Goal: Task Accomplishment & Management: Manage account settings

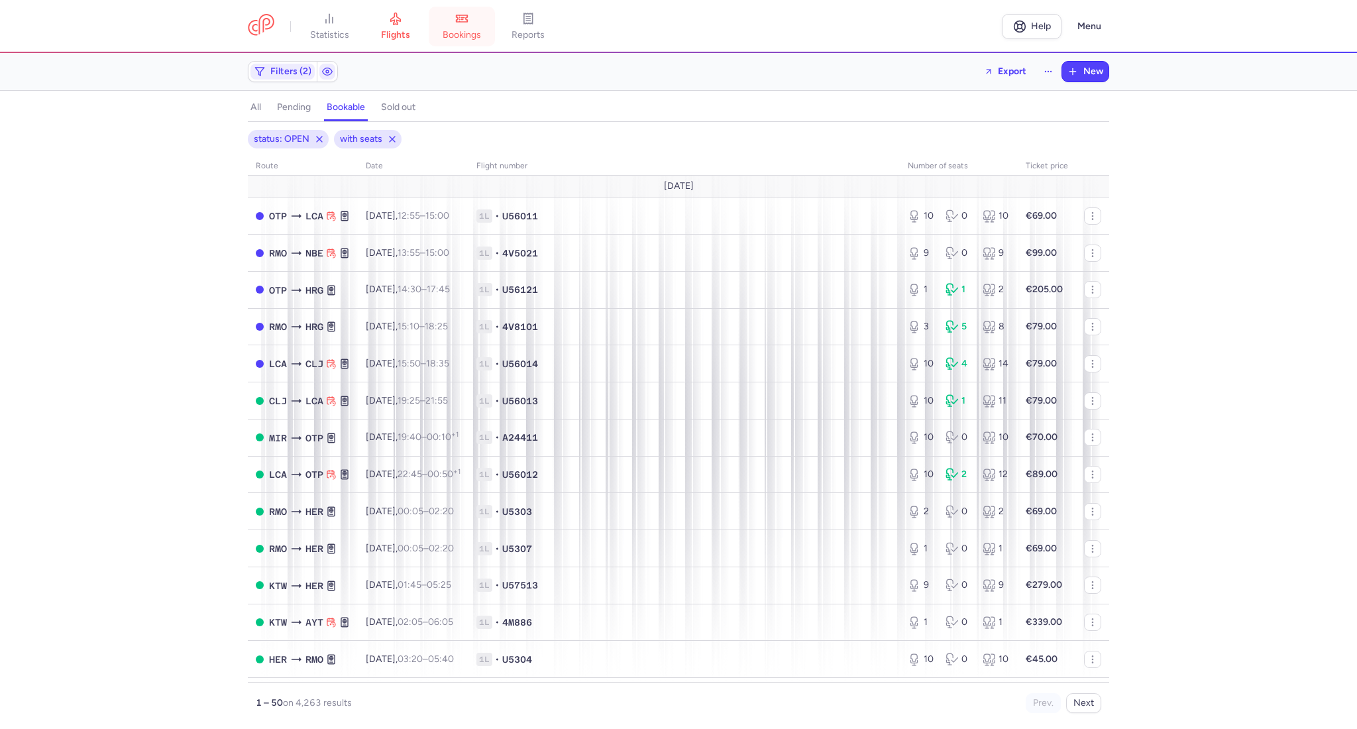
click at [474, 34] on span "bookings" at bounding box center [462, 35] width 38 height 12
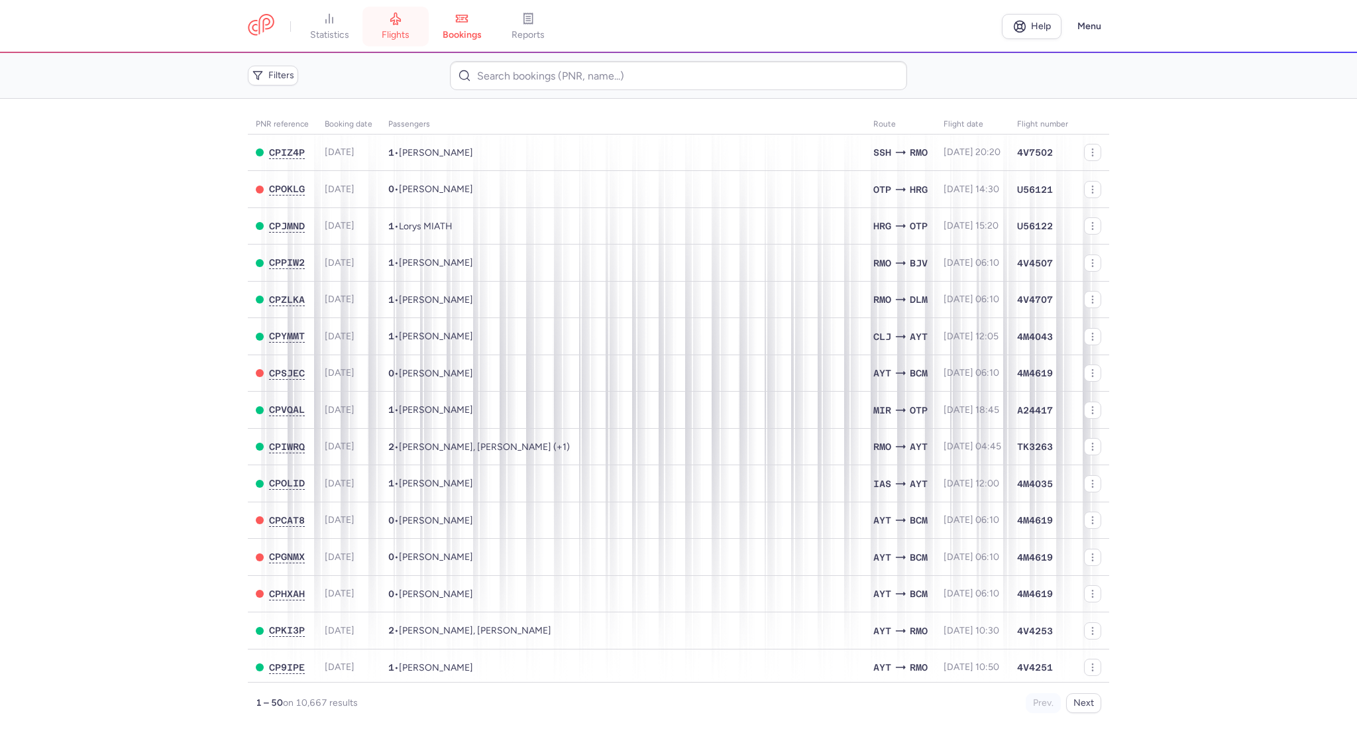
click at [386, 33] on span "flights" at bounding box center [396, 35] width 28 height 12
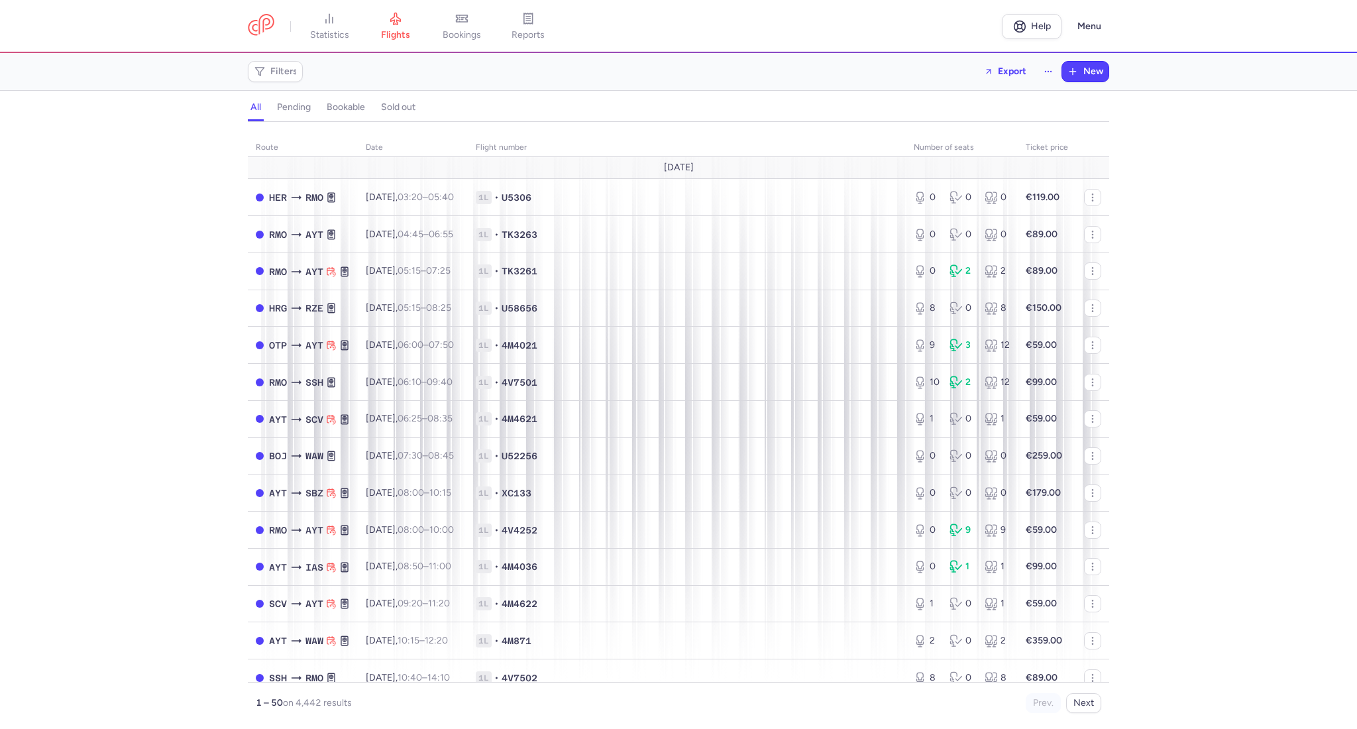
click at [937, 37] on nav "statistics flights bookings reports" at bounding box center [625, 26] width 754 height 29
click at [333, 107] on h4 "bookable" at bounding box center [346, 107] width 38 height 12
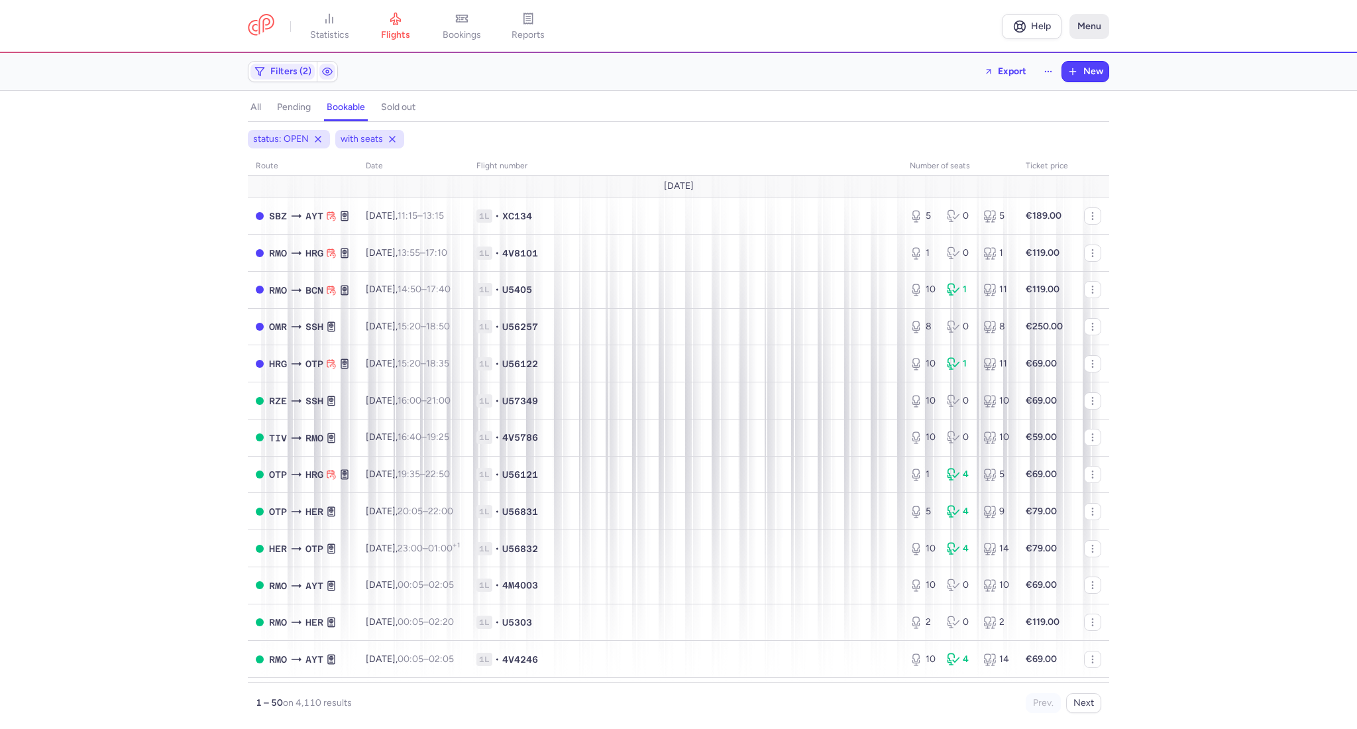
click at [1097, 34] on button "Menu" at bounding box center [1089, 26] width 40 height 25
click at [1010, 209] on button "Logout" at bounding box center [1042, 199] width 131 height 21
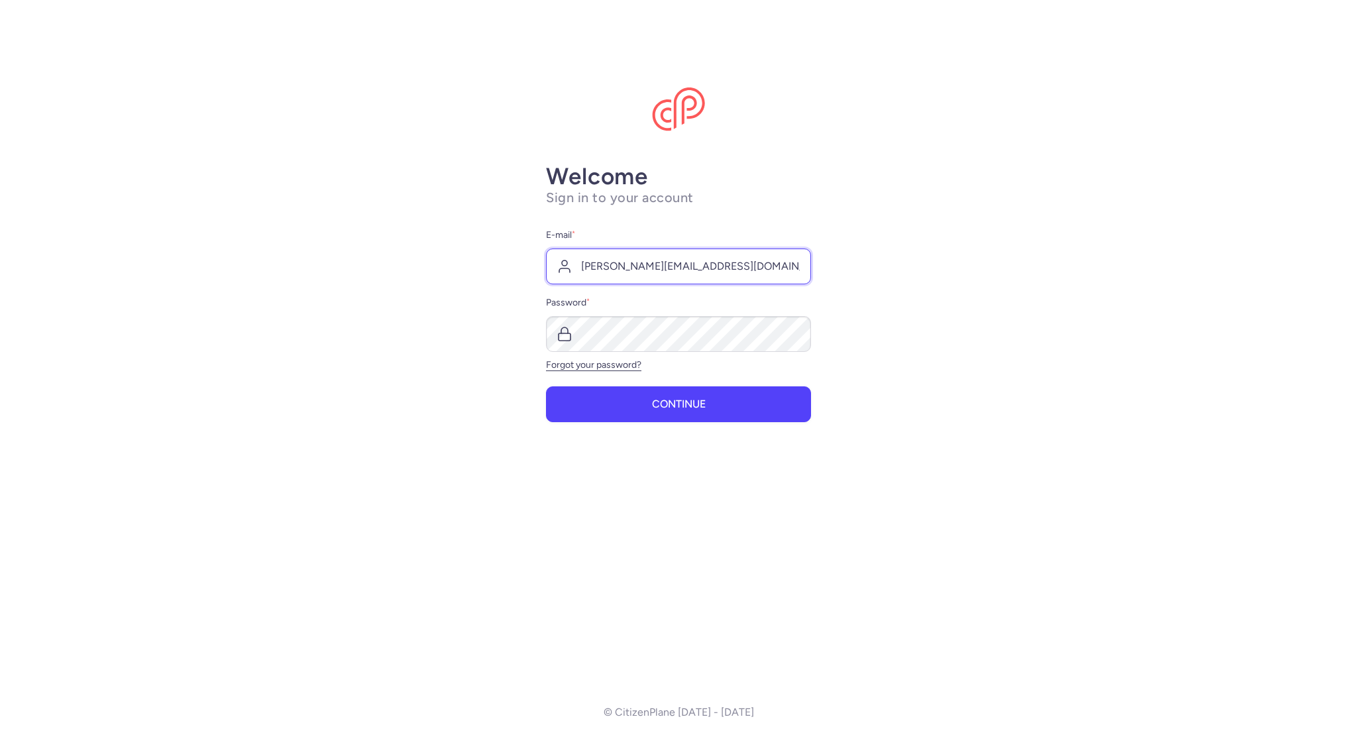
click at [732, 248] on input "[PERSON_NAME][EMAIL_ADDRESS][DOMAIN_NAME]" at bounding box center [678, 266] width 265 height 36
type input "[EMAIL_ADDRESS][DOMAIN_NAME]"
click at [691, 397] on span "Continue" at bounding box center [679, 403] width 54 height 12
